Goal: Information Seeking & Learning: Check status

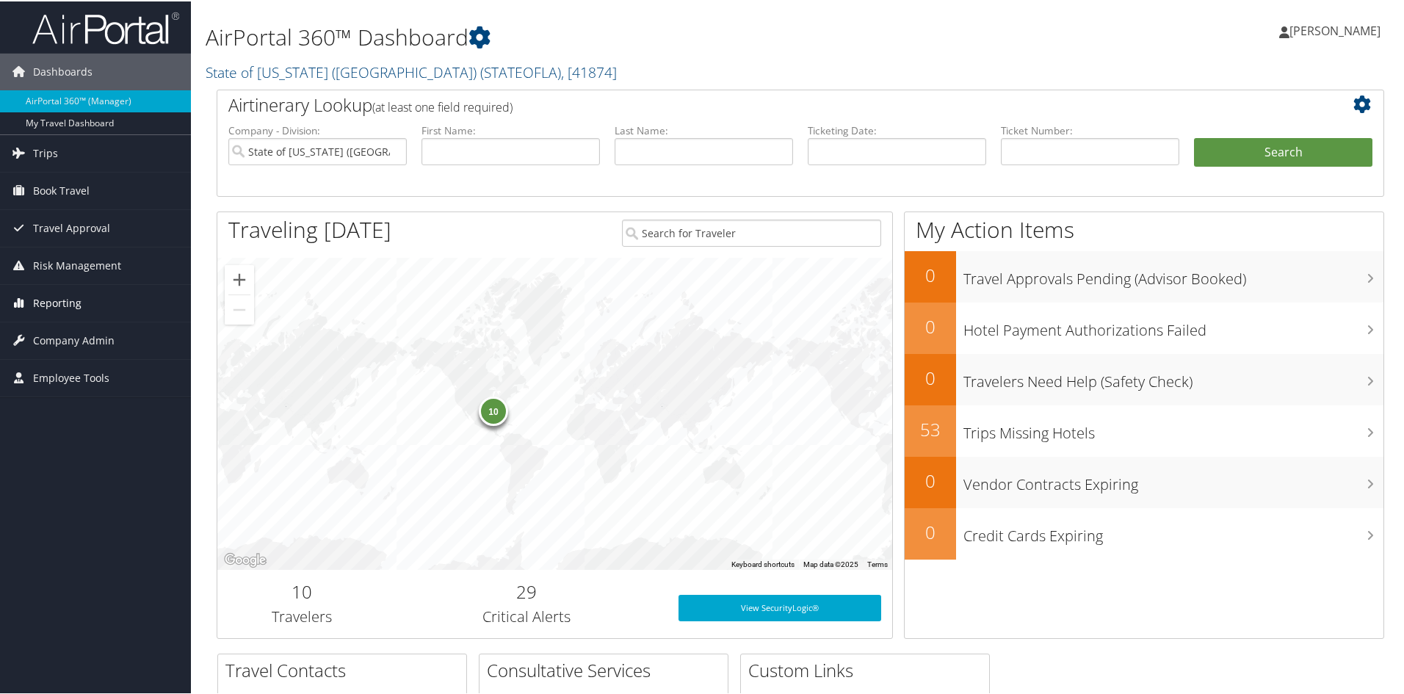
click at [83, 300] on link "Reporting" at bounding box center [95, 301] width 191 height 37
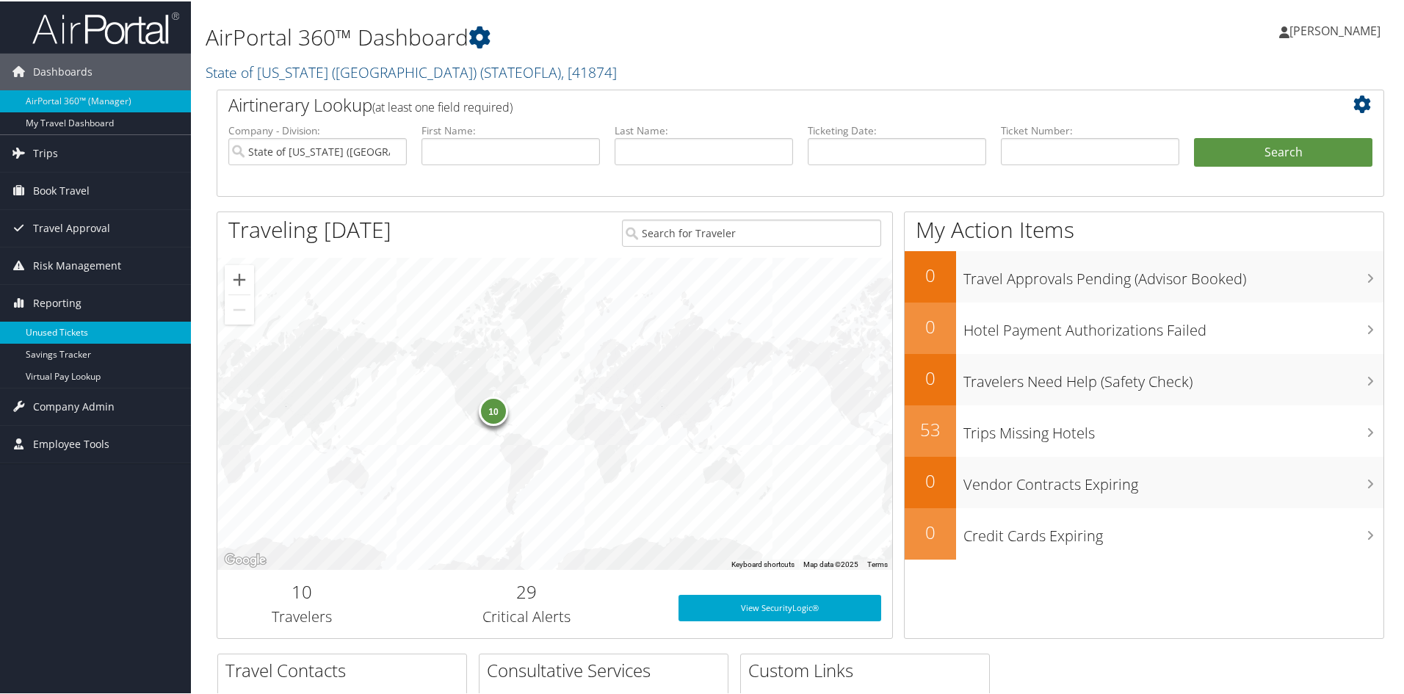
click at [84, 331] on link "Unused Tickets" at bounding box center [95, 331] width 191 height 22
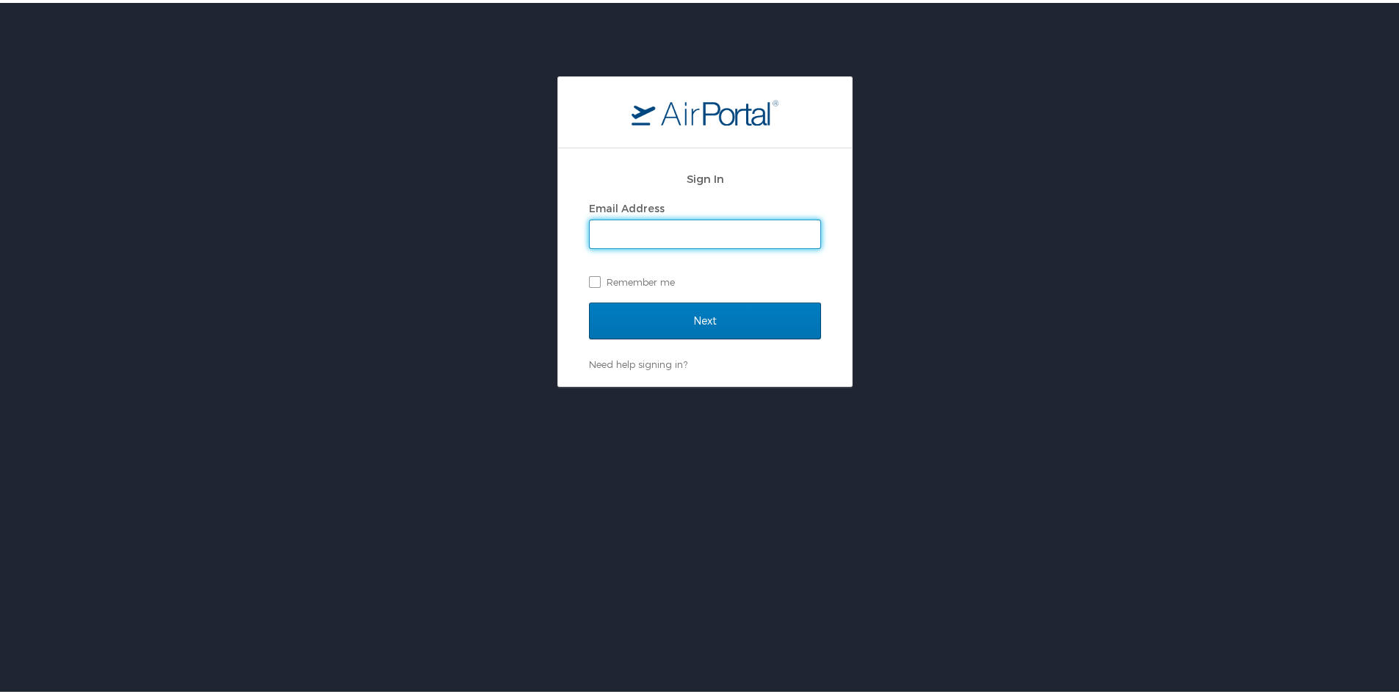
click at [651, 237] on input "Email Address" at bounding box center [705, 231] width 231 height 28
type input "chelsea.worley@la.gov"
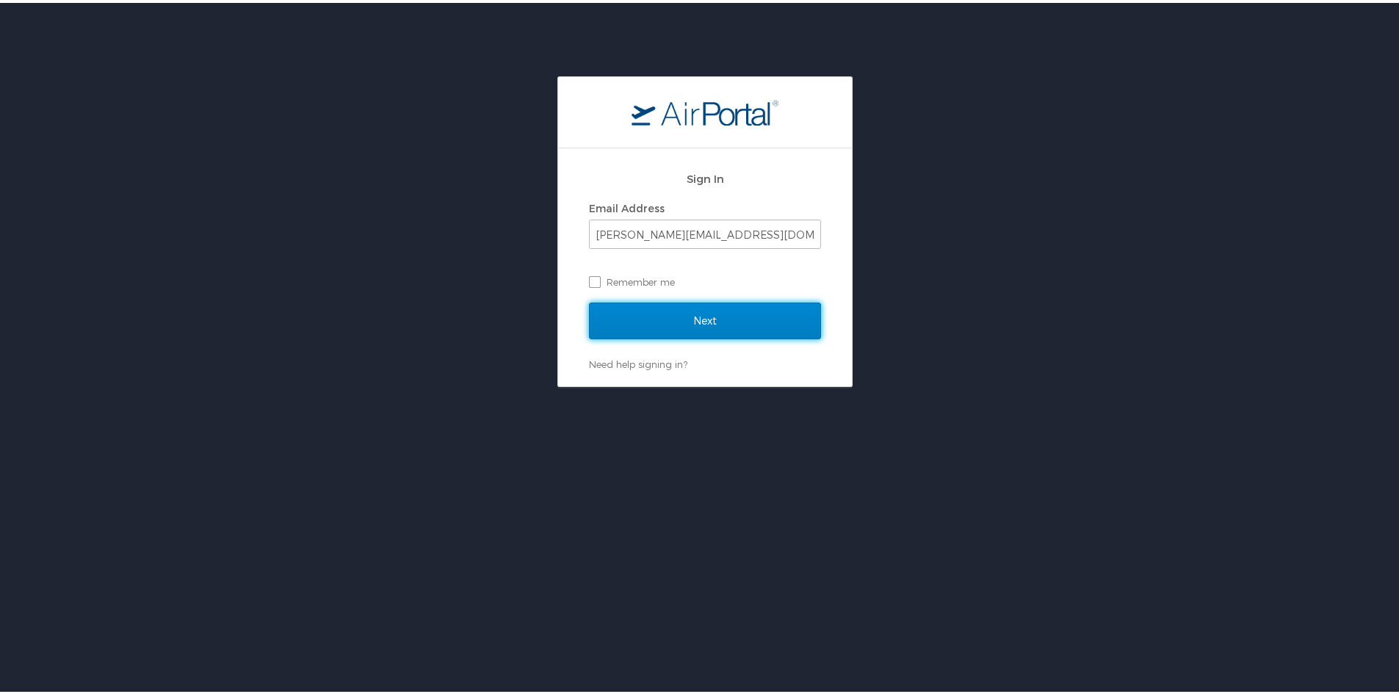
click at [688, 314] on input "Next" at bounding box center [705, 318] width 232 height 37
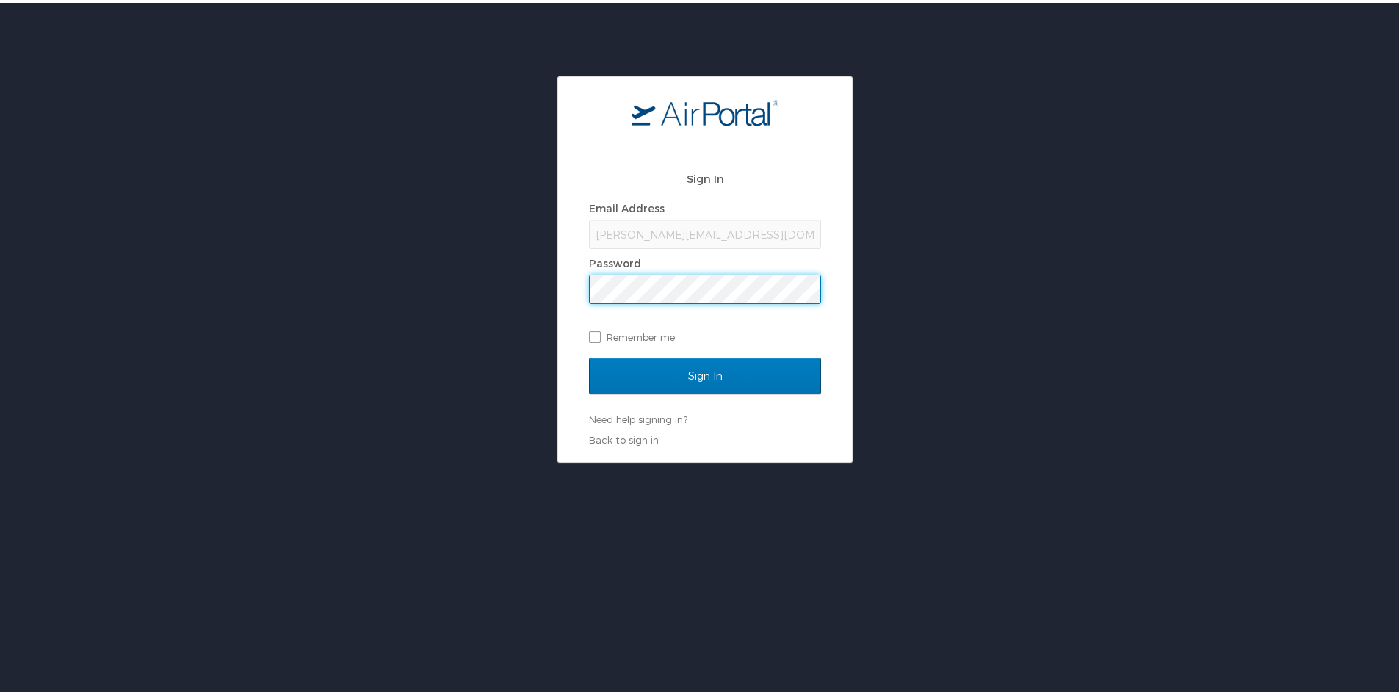
click at [589, 355] on input "Sign In" at bounding box center [705, 373] width 232 height 37
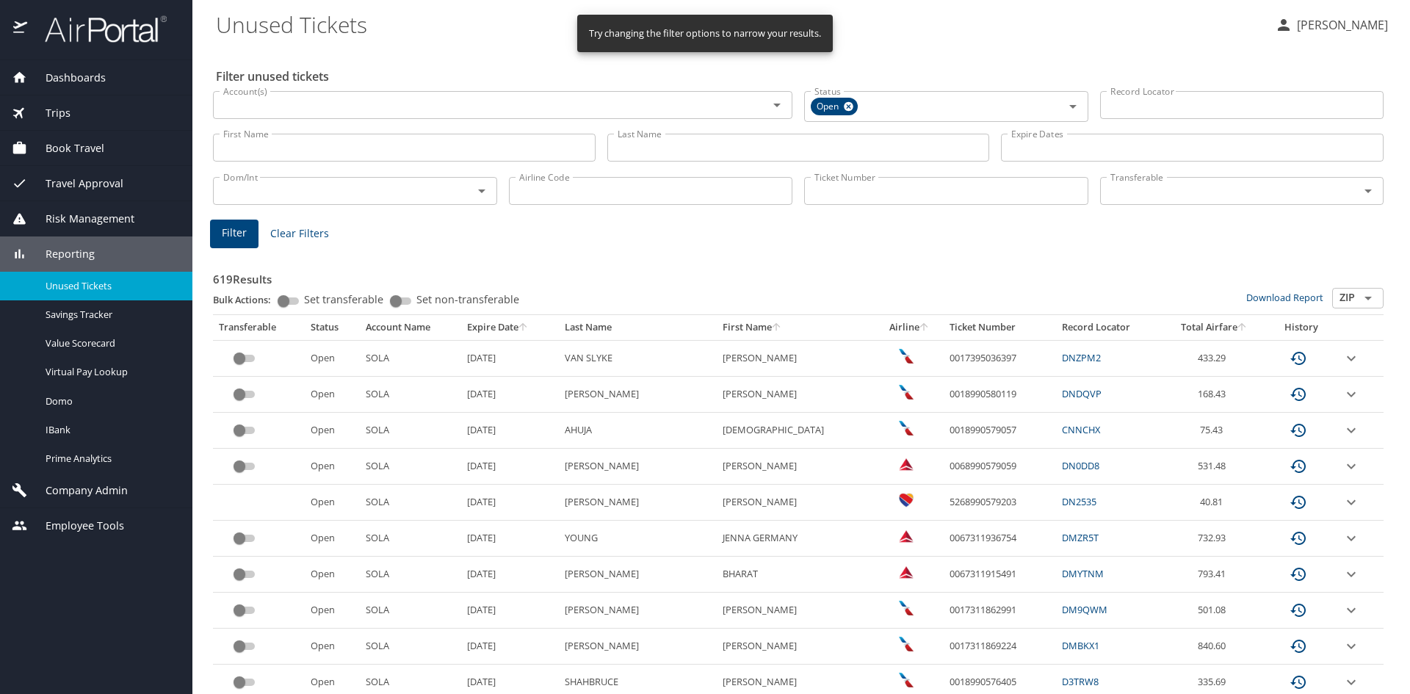
click at [848, 106] on icon at bounding box center [849, 107] width 10 height 10
click at [944, 198] on input "Ticket Number" at bounding box center [946, 189] width 284 height 28
paste input "0018999937252"
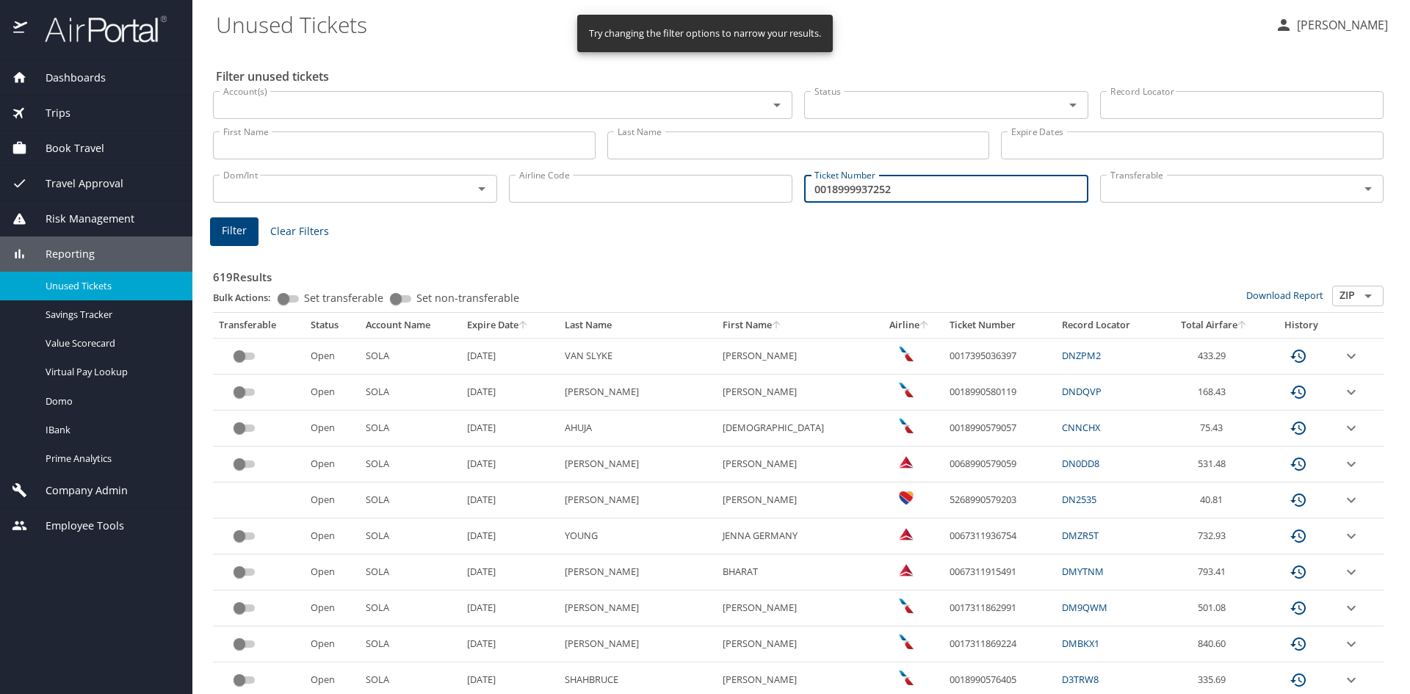
click at [234, 230] on span "Filter" at bounding box center [234, 231] width 25 height 18
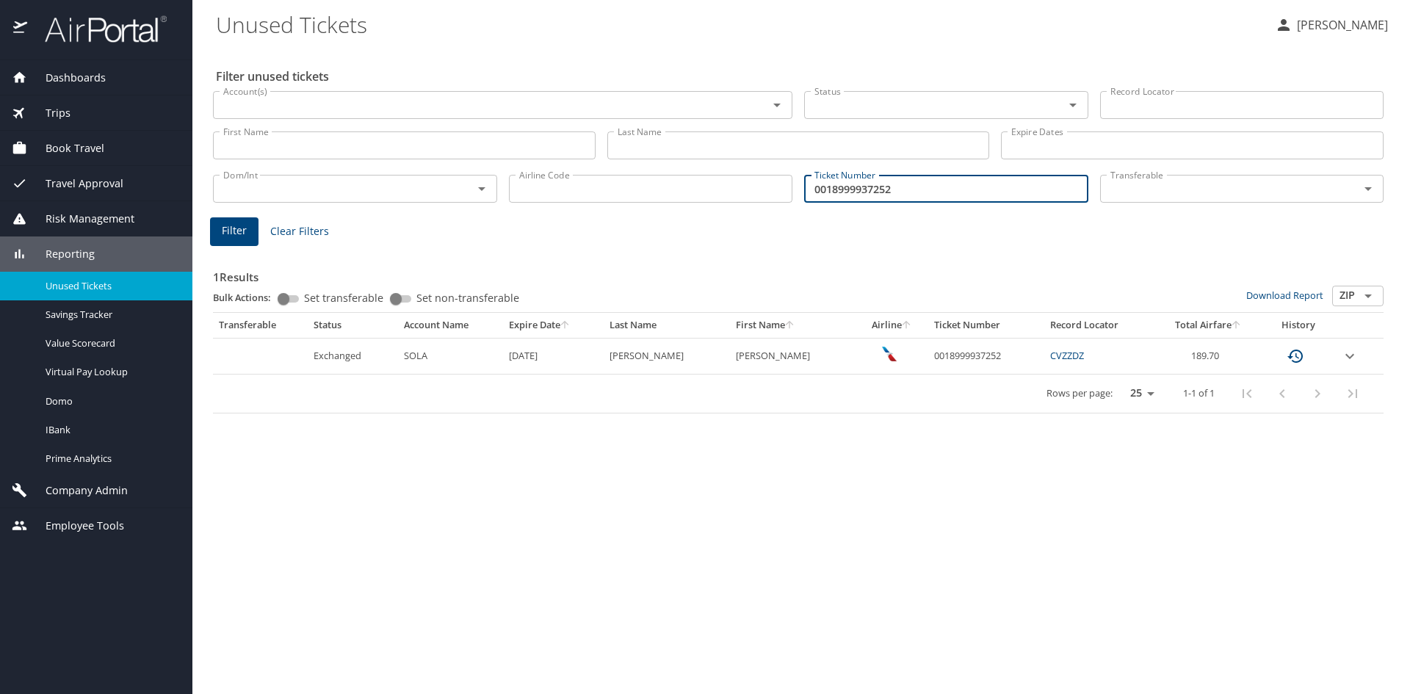
drag, startPoint x: 911, startPoint y: 192, endPoint x: 781, endPoint y: 192, distance: 130.0
click at [781, 192] on div "Dom/Int Dom/Int Airline Code Airline Code Ticket Number 0018999937252 Ticket Nu…" at bounding box center [798, 187] width 1182 height 48
paste input "5267308769734"
type input "5267308769734"
click at [243, 229] on span "Filter" at bounding box center [234, 231] width 25 height 18
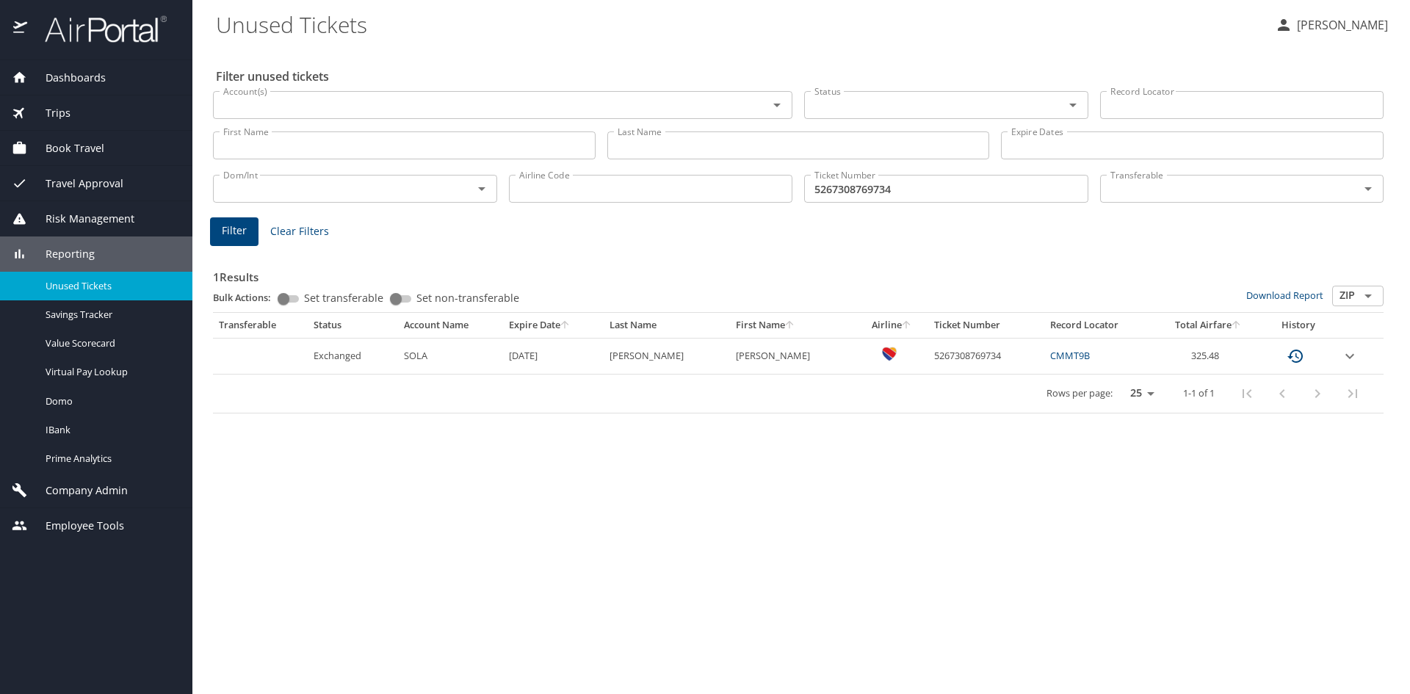
click at [1229, 458] on div "Filter unused tickets Account(s) Account(s) Status Status Record Locator Record…" at bounding box center [801, 370] width 1171 height 647
click at [83, 119] on div "Trips" at bounding box center [96, 113] width 169 height 16
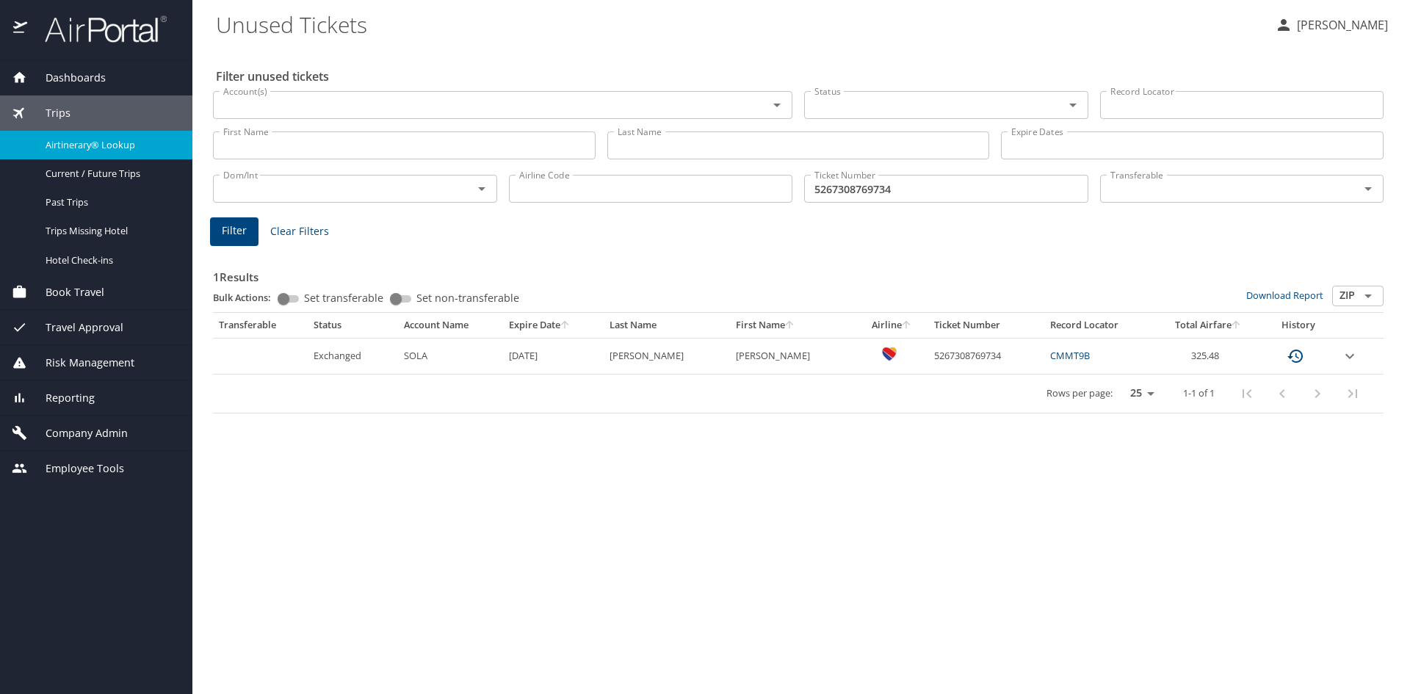
click at [86, 147] on span "Airtinerary® Lookup" at bounding box center [110, 145] width 129 height 14
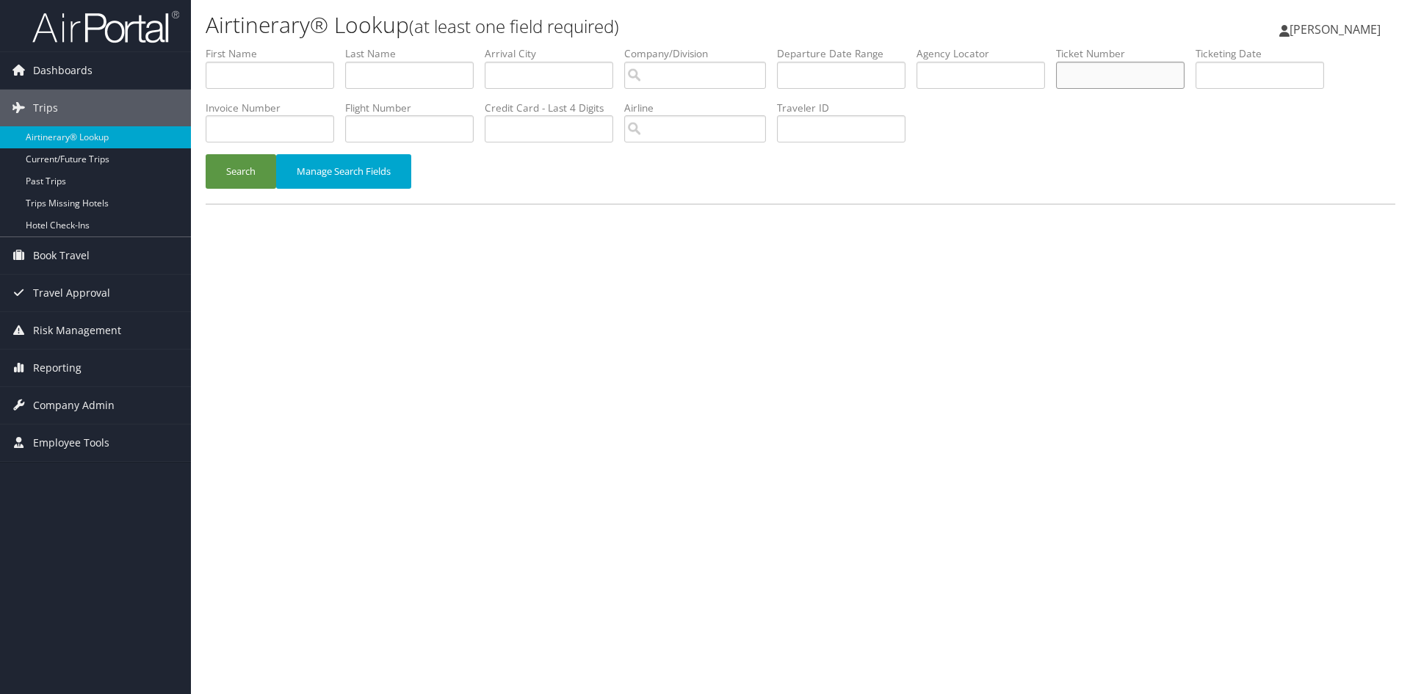
click at [1118, 71] on input "text" at bounding box center [1120, 75] width 129 height 27
paste input "0017309262491"
type input "0017309262491"
click at [237, 173] on button "Search" at bounding box center [241, 171] width 70 height 35
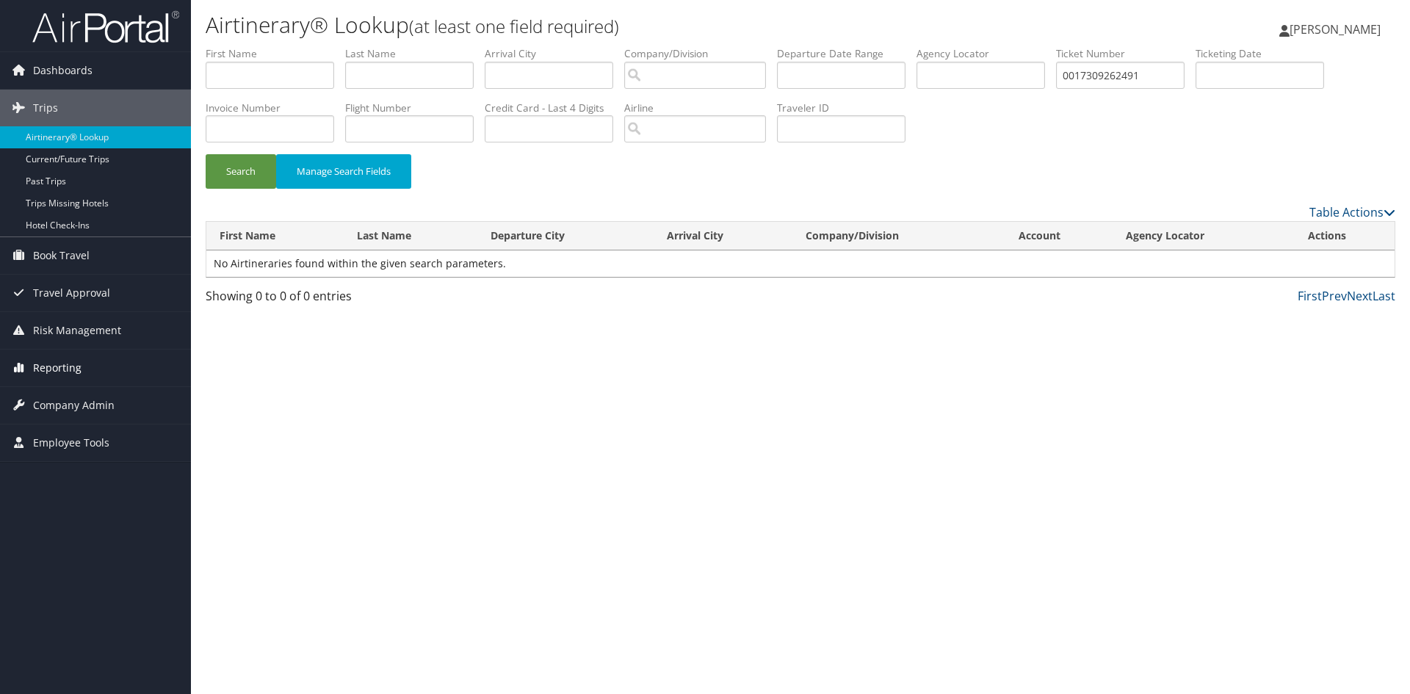
click at [67, 372] on span "Reporting" at bounding box center [57, 368] width 48 height 37
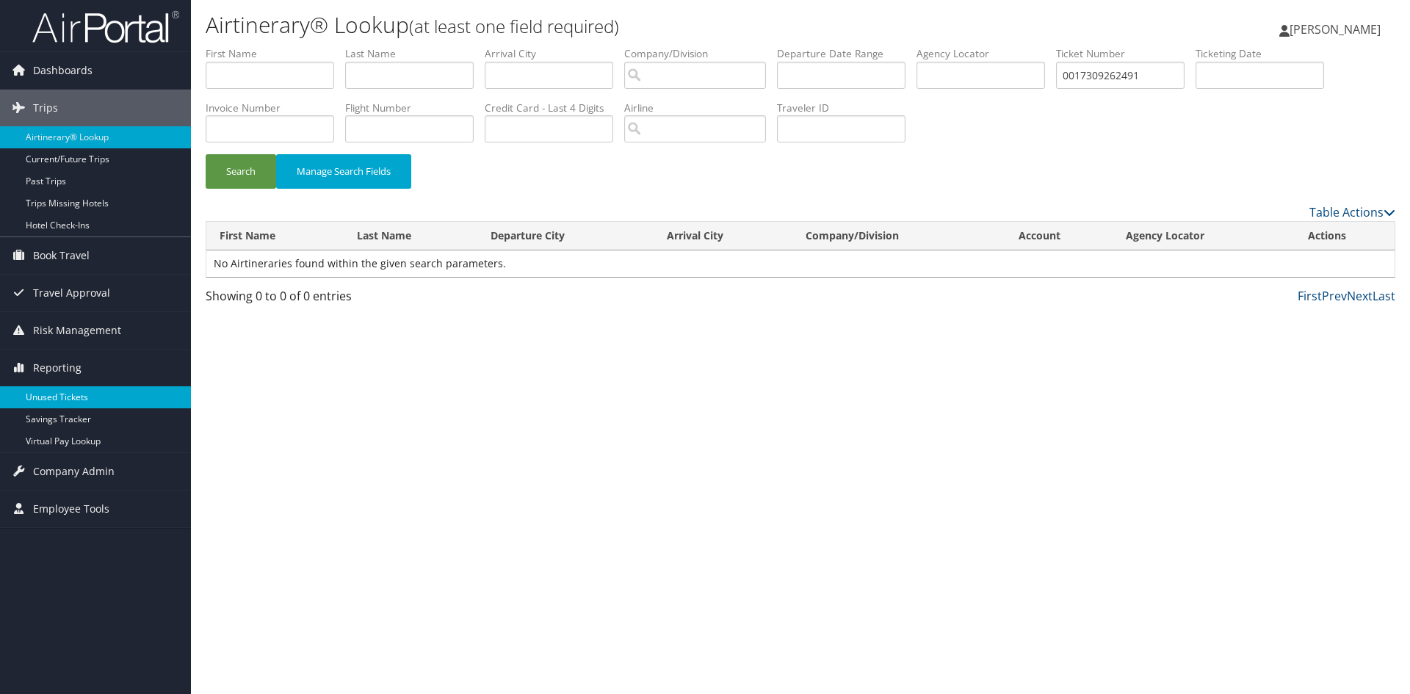
click at [79, 397] on link "Unused Tickets" at bounding box center [95, 397] width 191 height 22
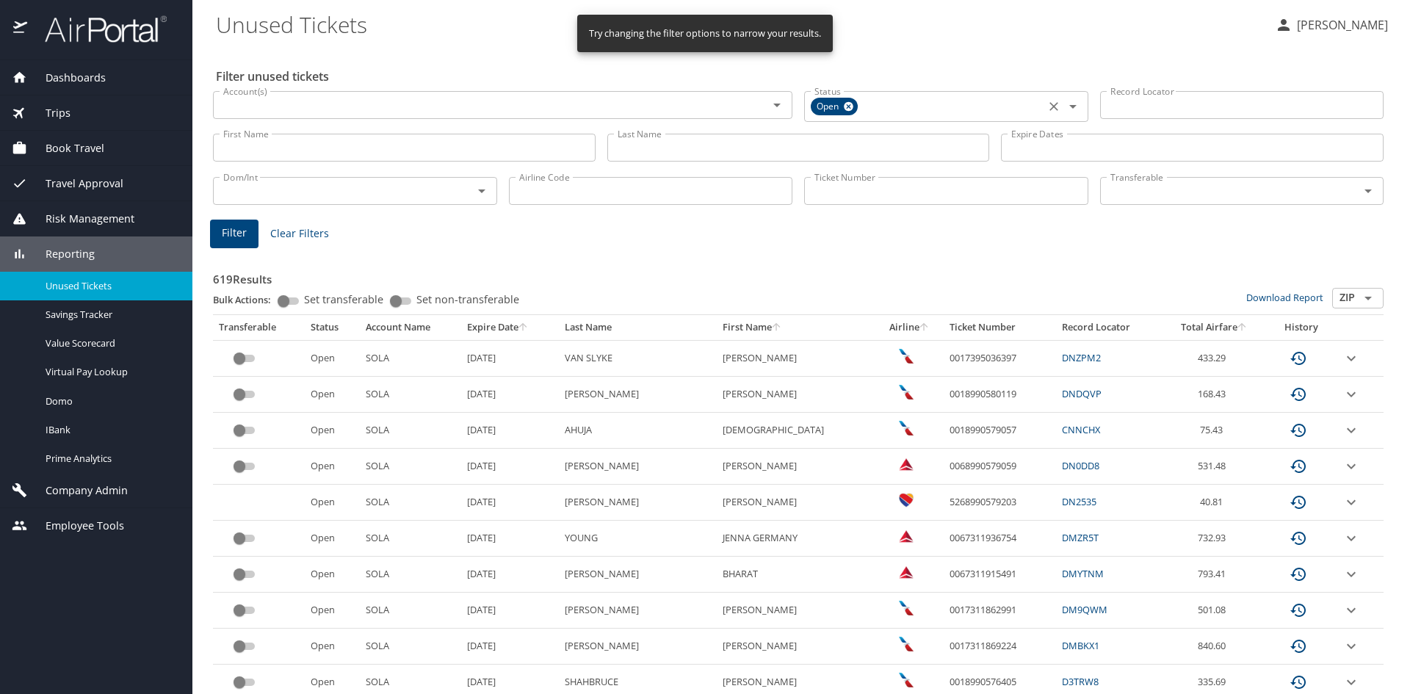
click at [844, 106] on icon at bounding box center [848, 106] width 11 height 16
click at [860, 188] on input "Ticket Number" at bounding box center [946, 189] width 284 height 28
paste input "0017309262491"
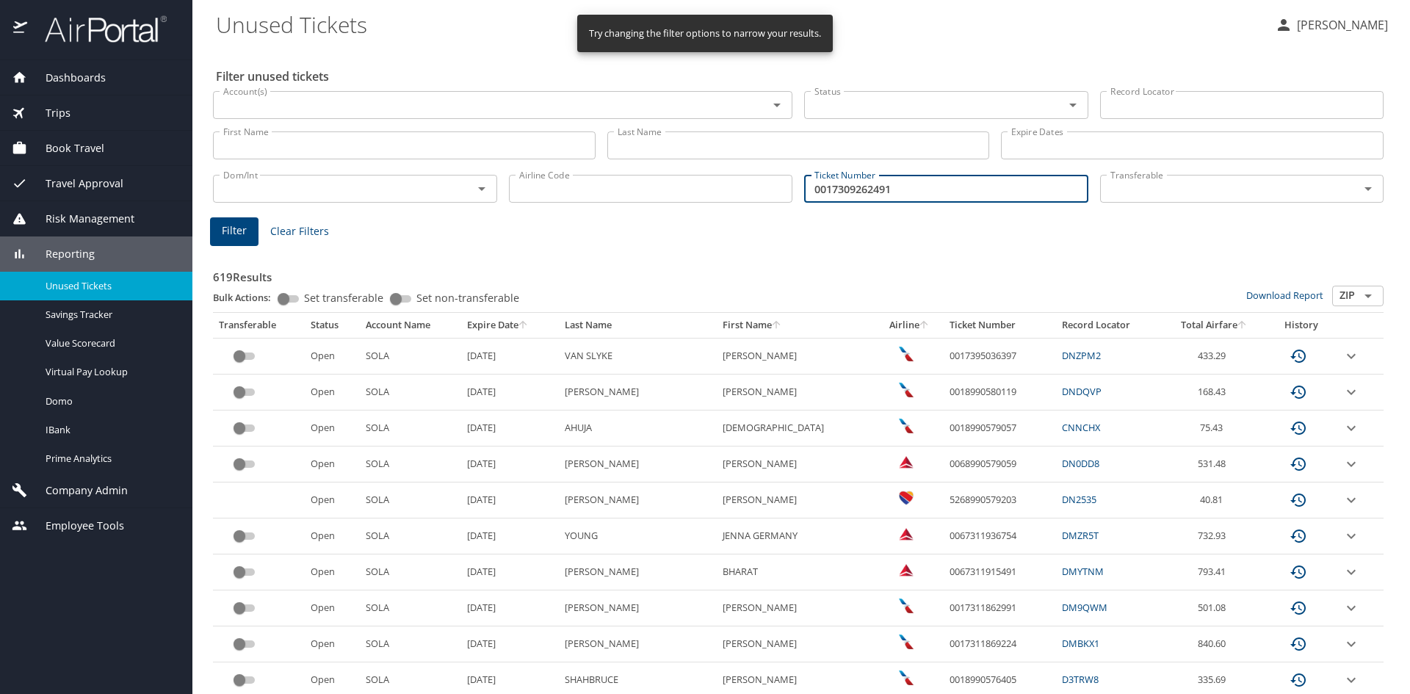
type input "0017309262491"
click at [223, 237] on span "Filter" at bounding box center [234, 231] width 25 height 18
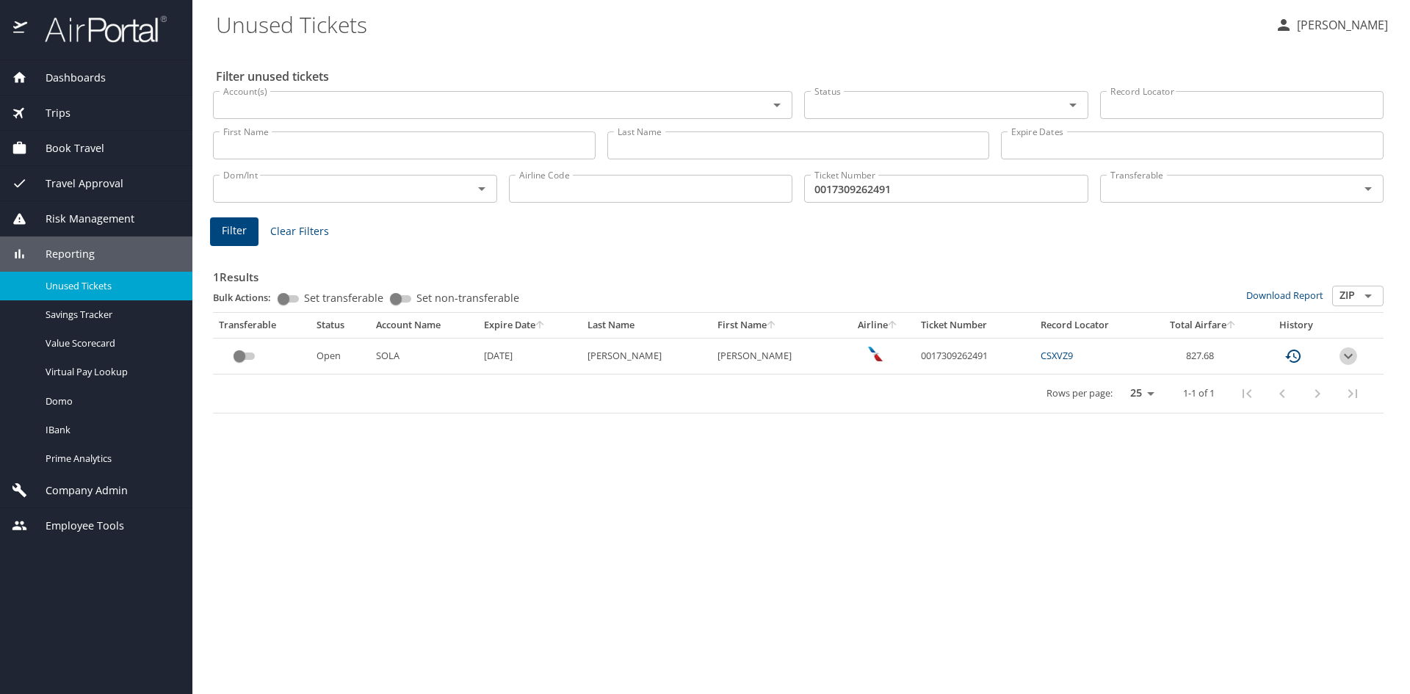
click at [1340, 350] on icon "expand row" at bounding box center [1348, 356] width 18 height 18
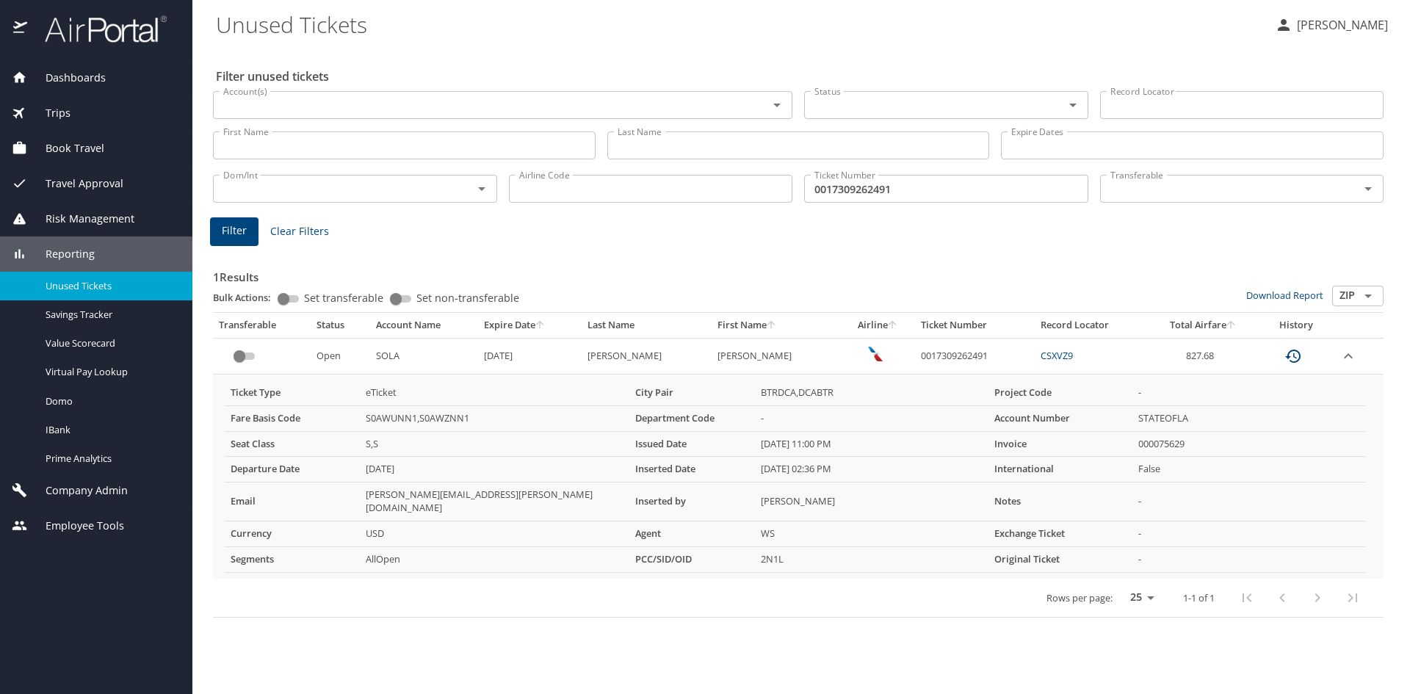
click at [70, 112] on div "Trips" at bounding box center [96, 113] width 169 height 16
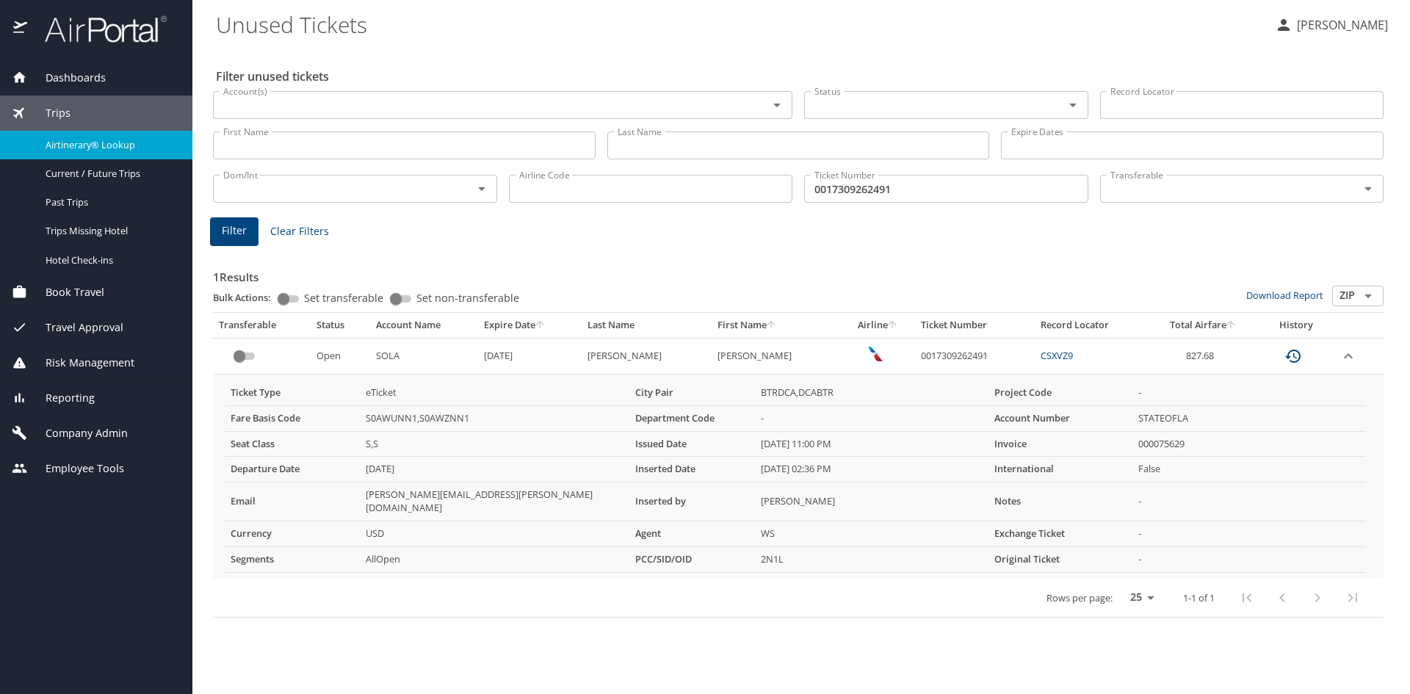
click at [81, 143] on span "Airtinerary® Lookup" at bounding box center [110, 145] width 129 height 14
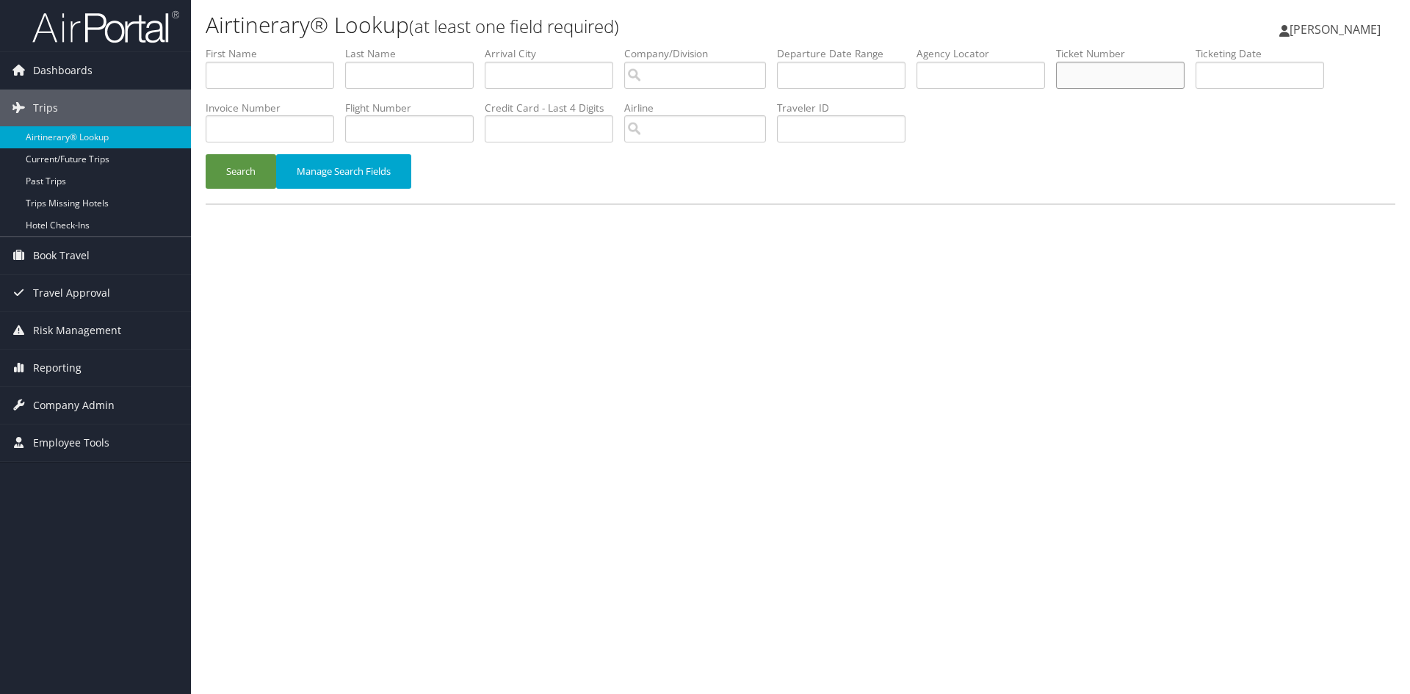
click at [1120, 81] on input "text" at bounding box center [1120, 75] width 129 height 27
paste input "5268999954440"
click at [238, 165] on button "Search" at bounding box center [241, 171] width 70 height 35
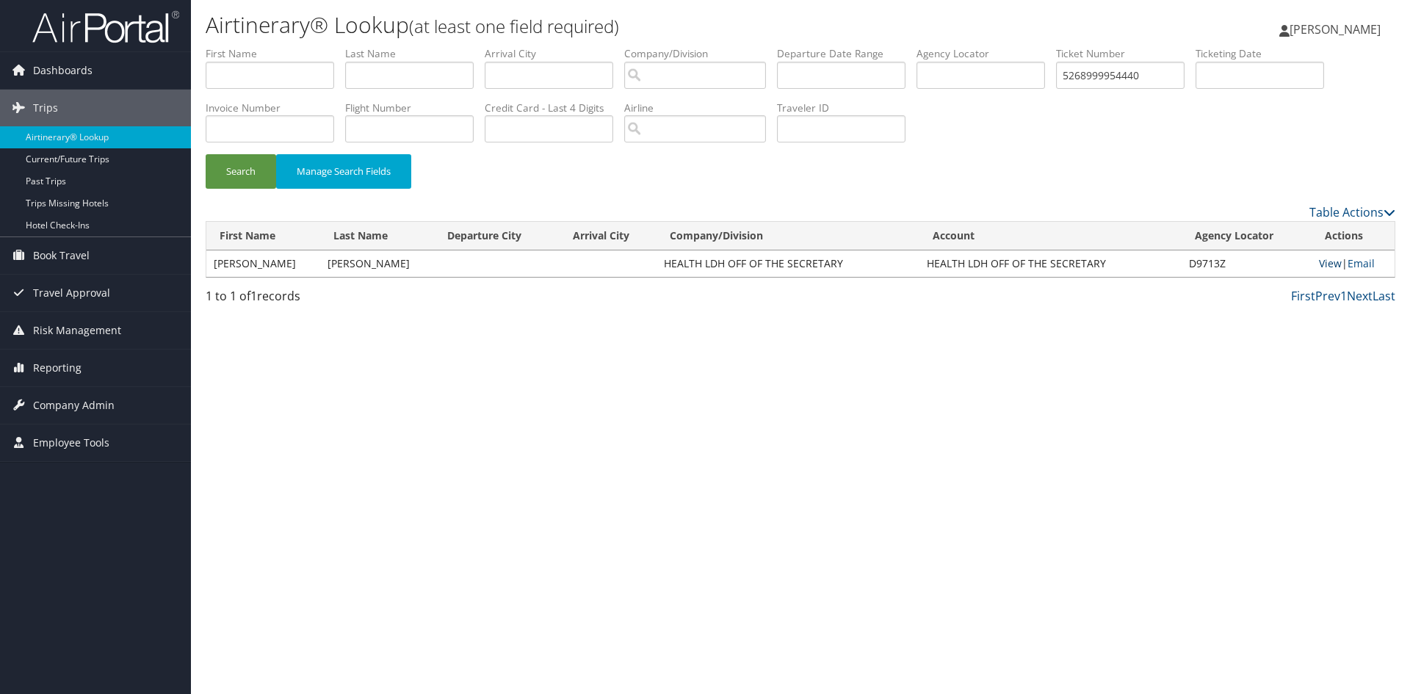
click at [1320, 260] on link "View" at bounding box center [1330, 263] width 23 height 14
drag, startPoint x: 1165, startPoint y: 80, endPoint x: 887, endPoint y: 80, distance: 278.3
click at [887, 46] on ul "First Name Last Name Departure City Arrival City Company/Division Airport/City …" at bounding box center [801, 46] width 1190 height 0
paste input "7310772307"
type input "5267310772307"
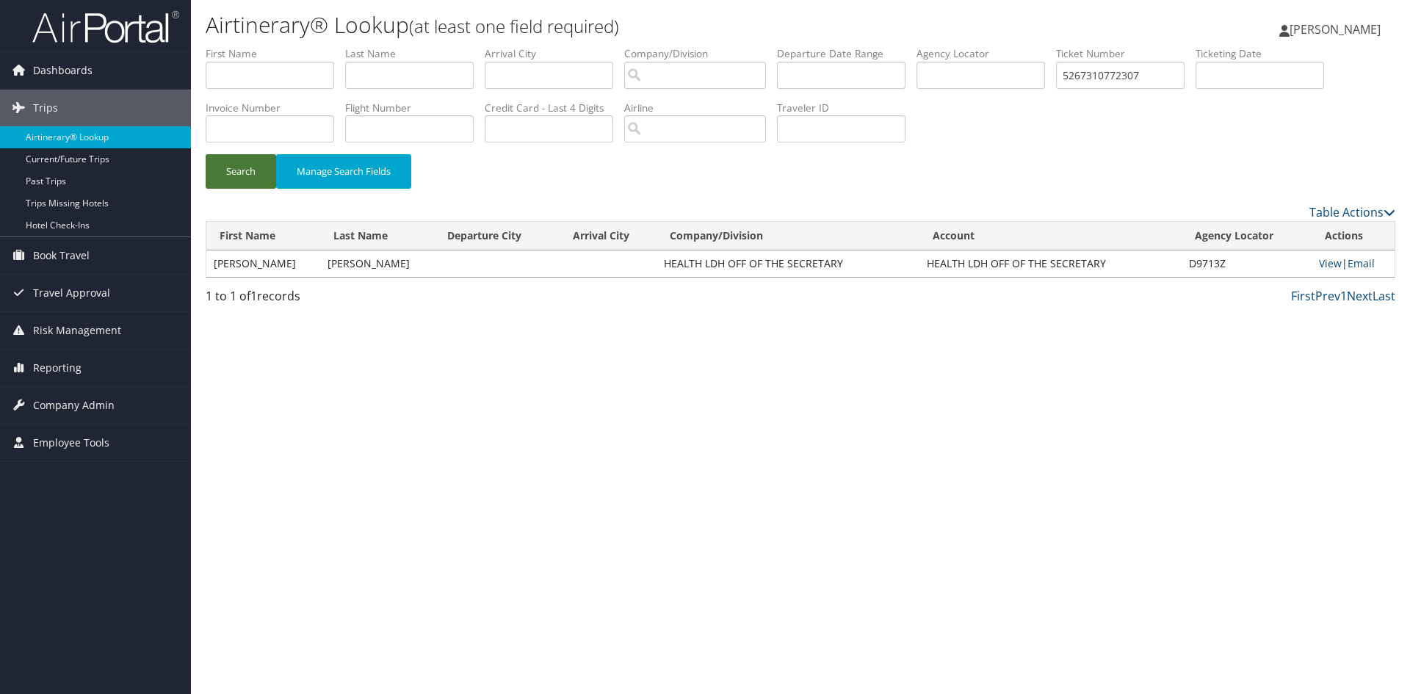
click at [239, 176] on button "Search" at bounding box center [241, 171] width 70 height 35
click at [1319, 261] on link "View" at bounding box center [1330, 263] width 23 height 14
drag, startPoint x: 1168, startPoint y: 76, endPoint x: 1023, endPoint y: 81, distance: 144.7
click at [1023, 46] on ul "First Name Last Name Departure City Arrival City Company/Division Airport/City …" at bounding box center [801, 46] width 1190 height 0
paste input "0167310790458"
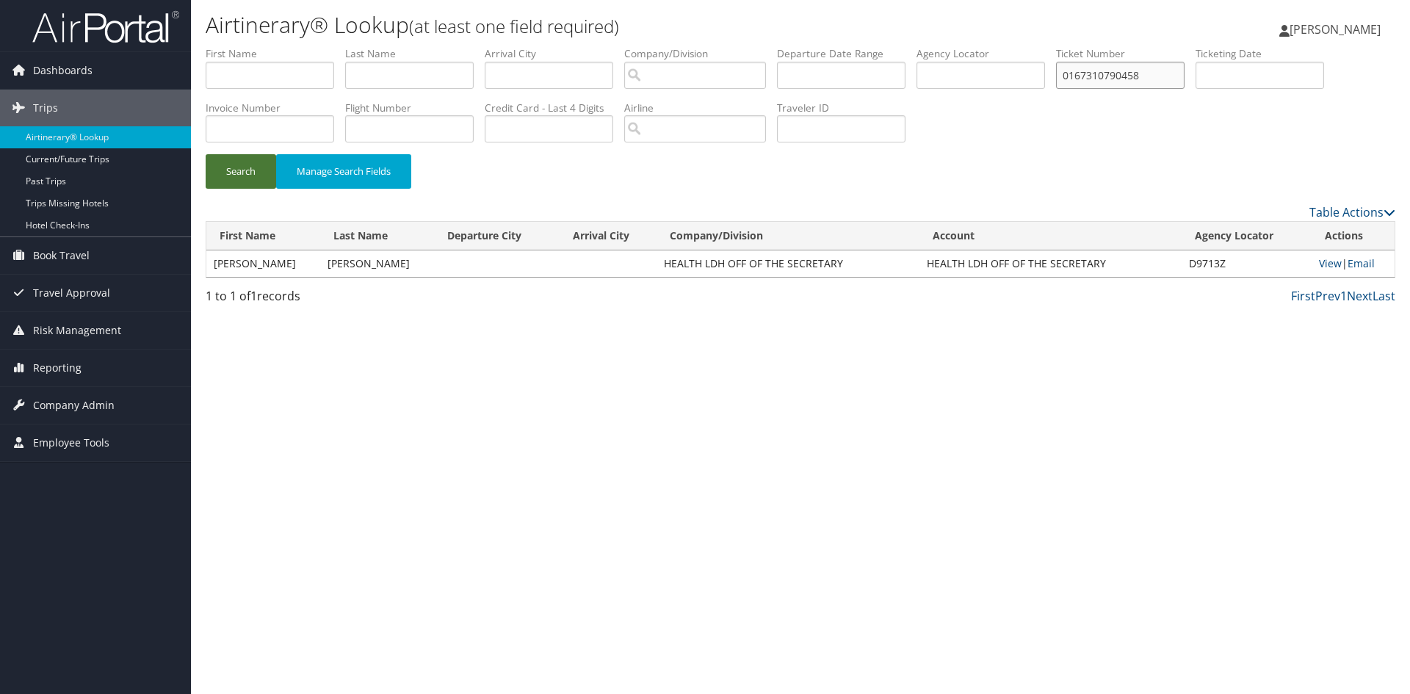
type input "0167310790458"
click at [236, 168] on button "Search" at bounding box center [241, 171] width 70 height 35
click at [1322, 258] on link "View" at bounding box center [1333, 263] width 23 height 14
click at [79, 76] on span "Dashboards" at bounding box center [62, 70] width 59 height 37
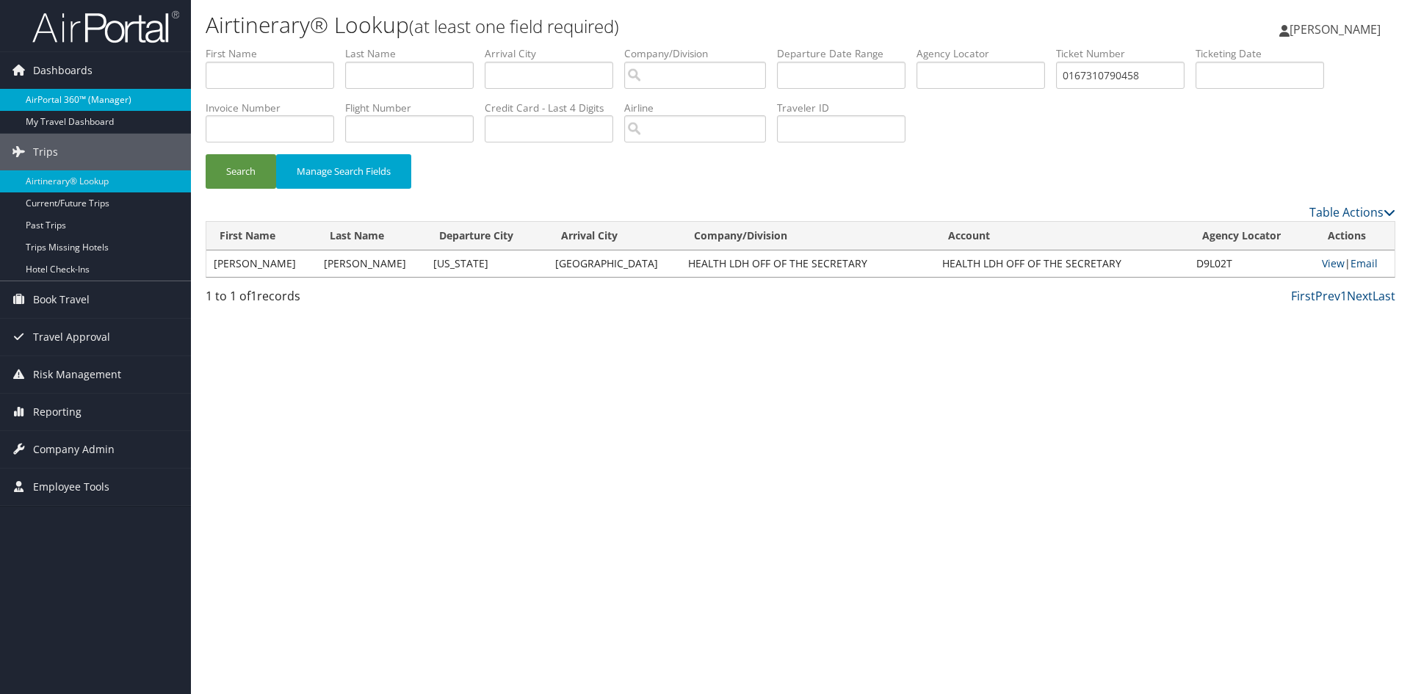
click at [79, 97] on link "AirPortal 360™ (Manager)" at bounding box center [95, 100] width 191 height 22
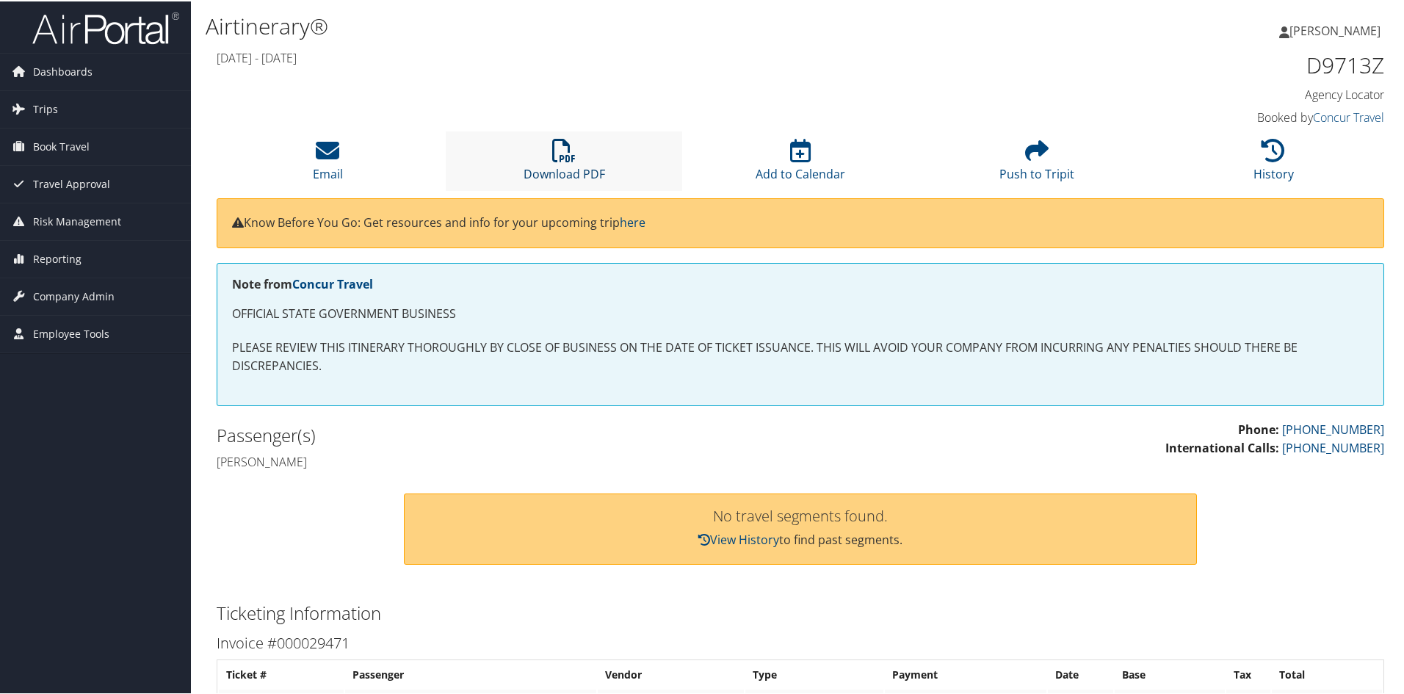
click at [571, 159] on icon at bounding box center [563, 148] width 23 height 23
click at [601, 156] on li "Download PDF" at bounding box center [564, 159] width 236 height 59
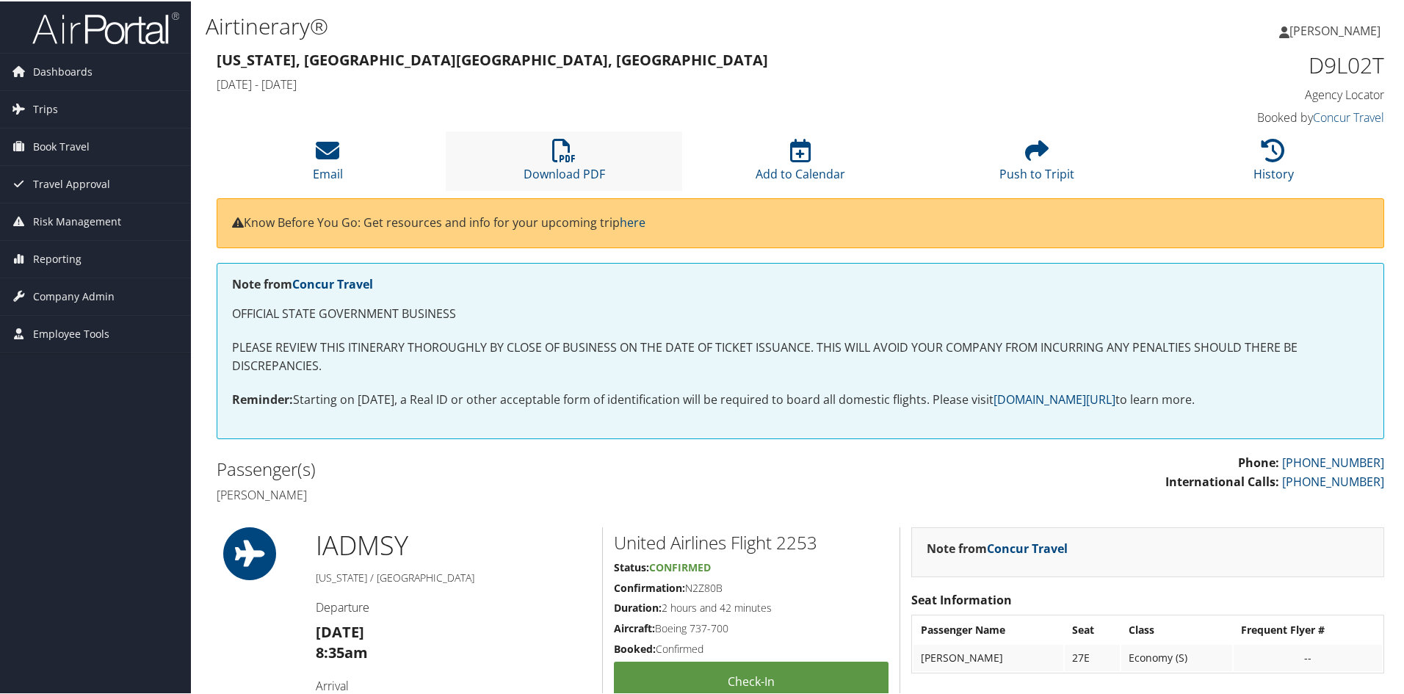
click at [549, 148] on li "Download PDF" at bounding box center [564, 159] width 236 height 59
